Goal: Information Seeking & Learning: Learn about a topic

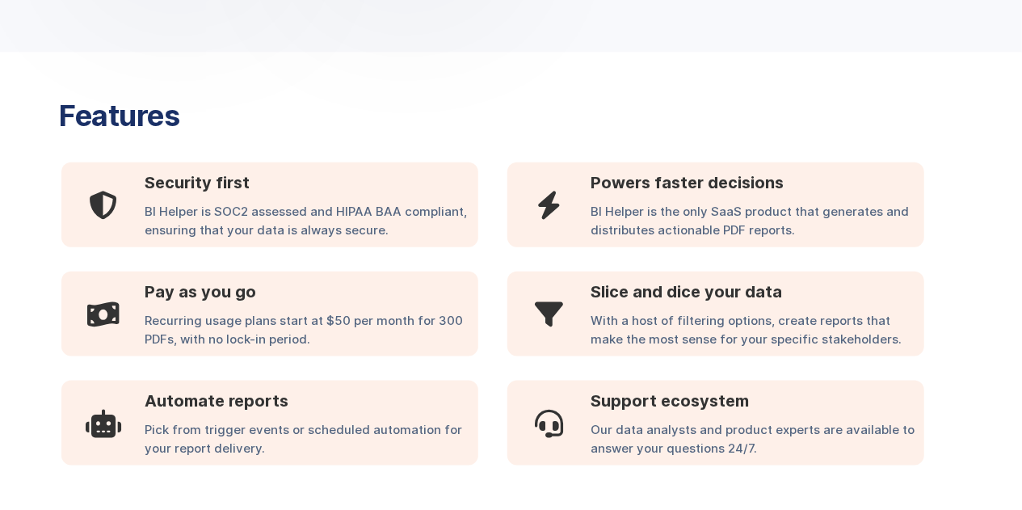
scroll to position [837, 0]
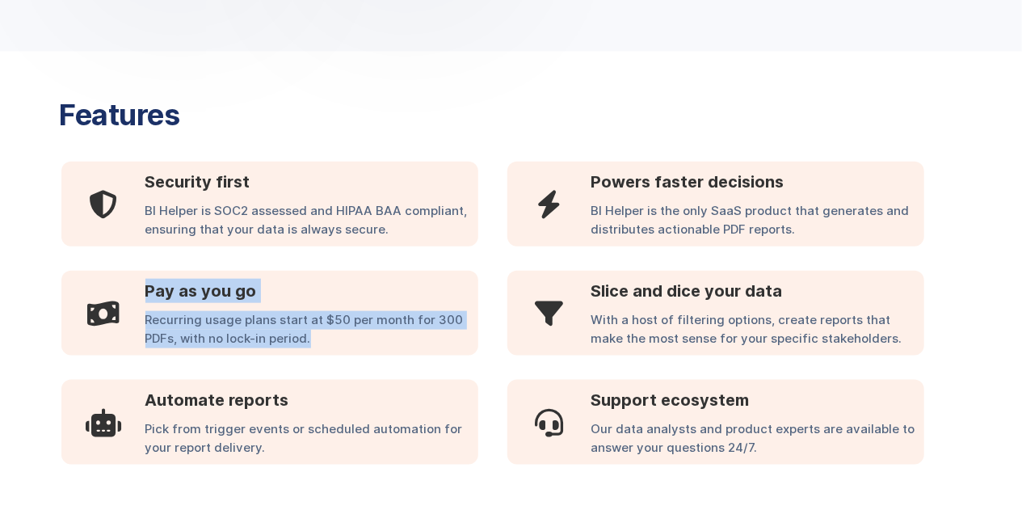
drag, startPoint x: 328, startPoint y: 336, endPoint x: 123, endPoint y: 321, distance: 205.8
click at [123, 321] on div " Pay as you go Recurring usage plans start at $50 per month for 300 PDFs, with…" at bounding box center [269, 313] width 416 height 85
click at [481, 360] on div " Security first BI Helper is SOC2 assessed and HIPAA BAA compliant, ensuring t…" at bounding box center [493, 313] width 868 height 303
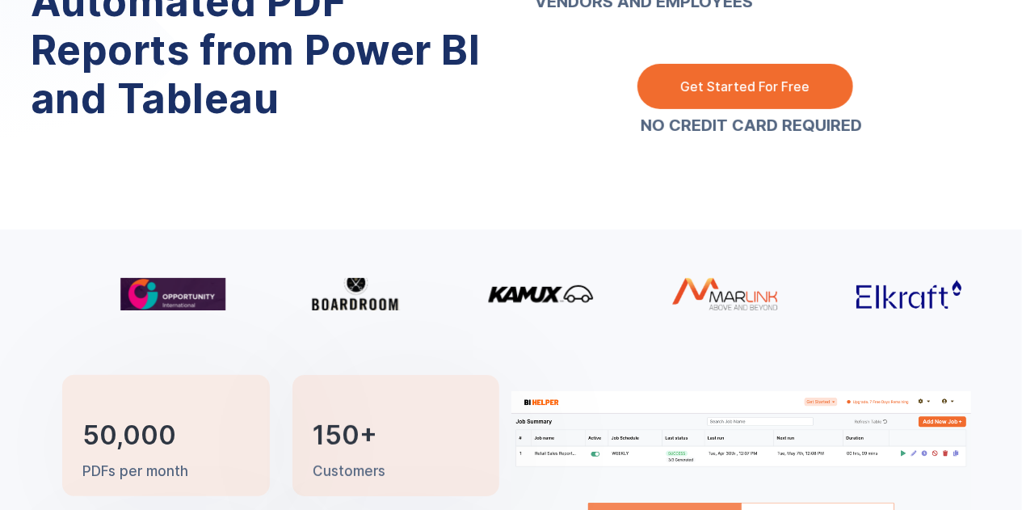
scroll to position [0, 0]
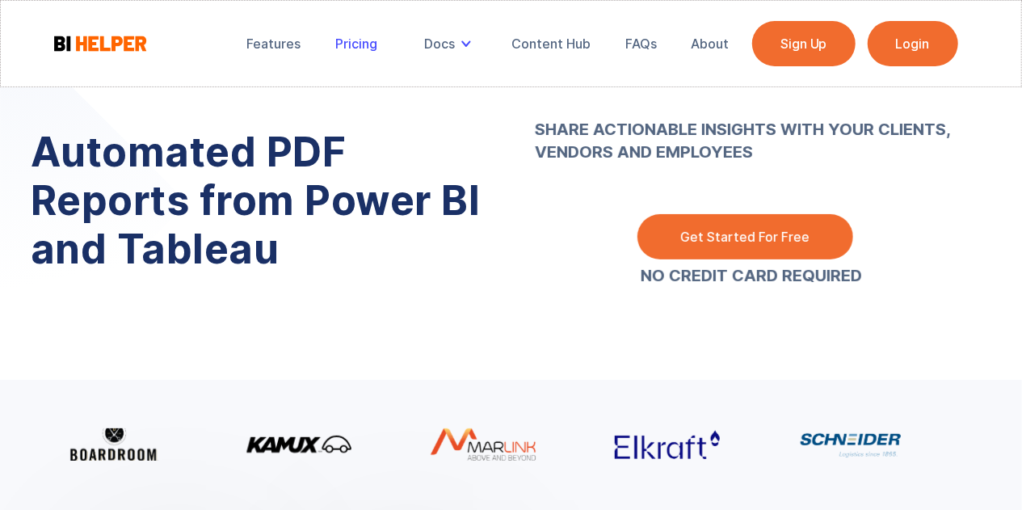
click at [356, 52] on link "Pricing" at bounding box center [356, 44] width 65 height 36
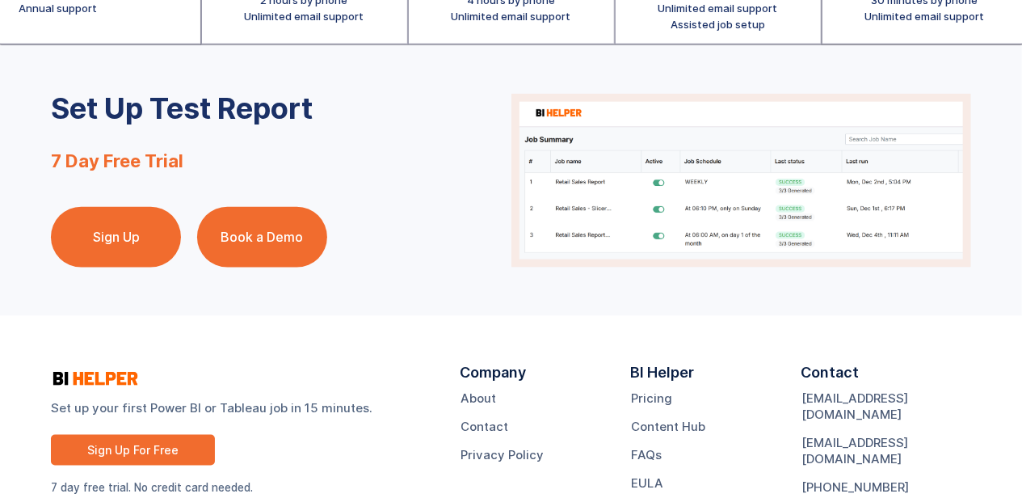
scroll to position [487, 0]
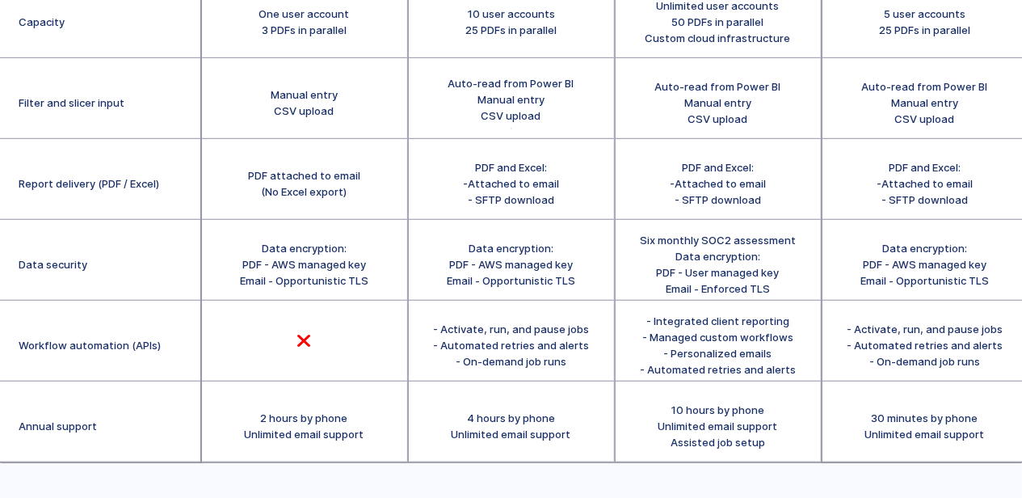
click at [392, 162] on div "PDF attached to email (No Excel export)" at bounding box center [304, 179] width 205 height 81
